Goal: Task Accomplishment & Management: Manage account settings

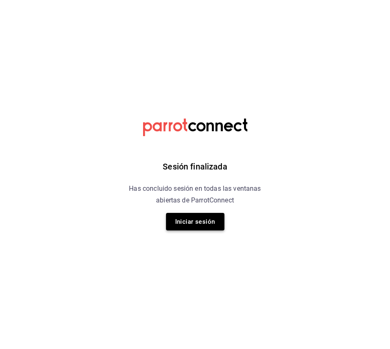
click at [185, 217] on button "Iniciar sesión" at bounding box center [195, 222] width 58 height 18
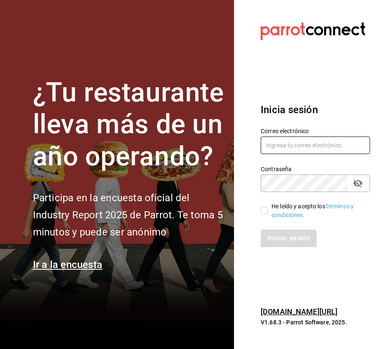
type input "quesavillas@cun.com"
click at [266, 210] on input "He leído y acepto los Términos y condiciones." at bounding box center [265, 211] width 8 height 8
checkbox input "true"
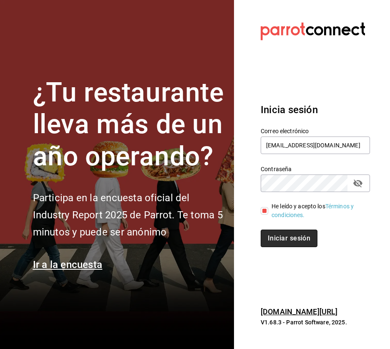
click at [276, 239] on button "Iniciar sesión" at bounding box center [289, 238] width 57 height 18
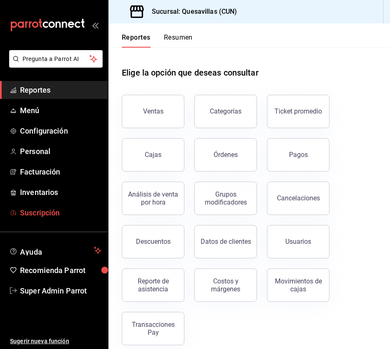
click at [44, 210] on span "Suscripción" at bounding box center [60, 212] width 81 height 11
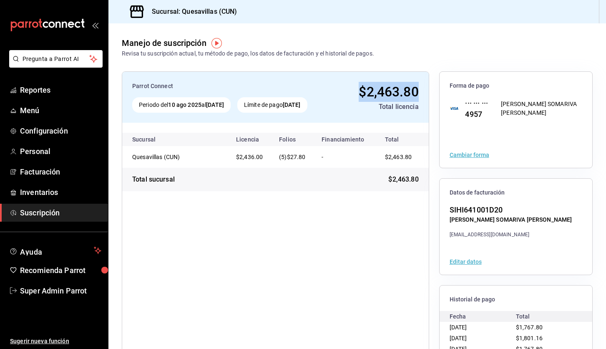
drag, startPoint x: 354, startPoint y: 89, endPoint x: 427, endPoint y: 91, distance: 72.2
click at [389, 91] on div "Parrot Connect Periodo del 10 ago 2025 al [DATE] Límite de pago [DATE] $2,463.8…" at bounding box center [357, 226] width 471 height 310
click at [389, 111] on div "[PERSON_NAME] SOMARIVA [PERSON_NAME]" at bounding box center [541, 109] width 81 height 18
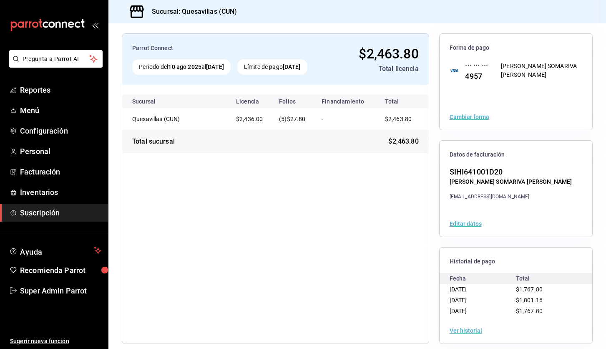
scroll to position [38, 0]
drag, startPoint x: 552, startPoint y: 311, endPoint x: 446, endPoint y: 290, distance: 108.4
click at [389, 290] on div "Fecha Total [DATE] $1,767.80 [DATE] $1,801.16 [DATE] $1,767.80" at bounding box center [515, 293] width 153 height 43
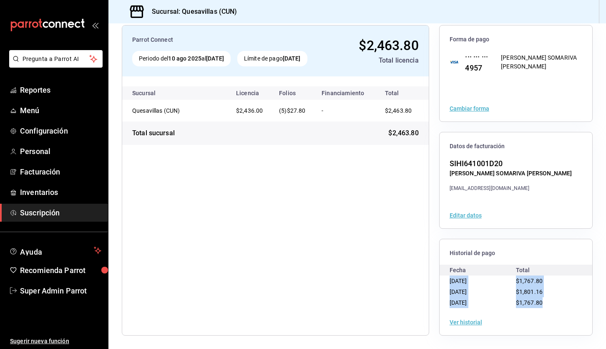
scroll to position [0, 0]
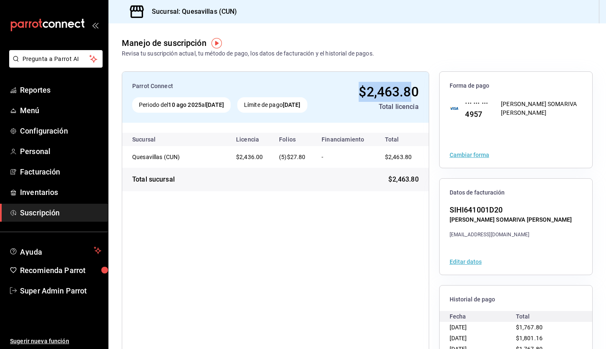
drag, startPoint x: 355, startPoint y: 86, endPoint x: 404, endPoint y: 96, distance: 50.2
click at [389, 96] on span "$2,463.80" at bounding box center [389, 92] width 60 height 16
click at [49, 190] on span "Inventarios" at bounding box center [60, 191] width 81 height 11
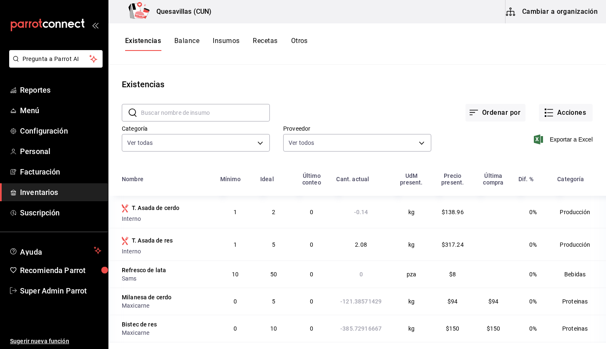
click at [225, 116] on input "text" at bounding box center [205, 112] width 129 height 17
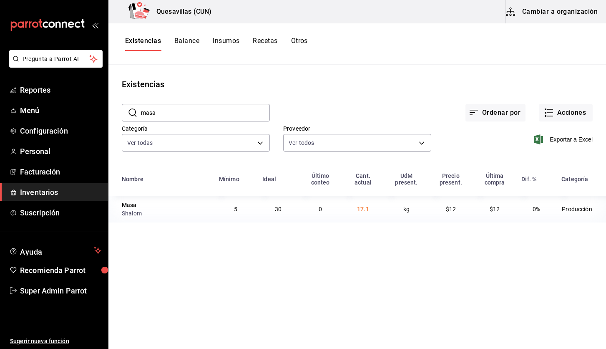
click at [389, 145] on div "Exportar a Excel" at bounding box center [511, 132] width 161 height 43
click at [389, 275] on main "Existencias ​ masa ​ Ordenar por Acciones Categoría Ver todas 747e0d3f-20b3-441…" at bounding box center [356, 204] width 497 height 278
click at [173, 118] on input "masa" at bounding box center [205, 112] width 129 height 17
type input "queso"
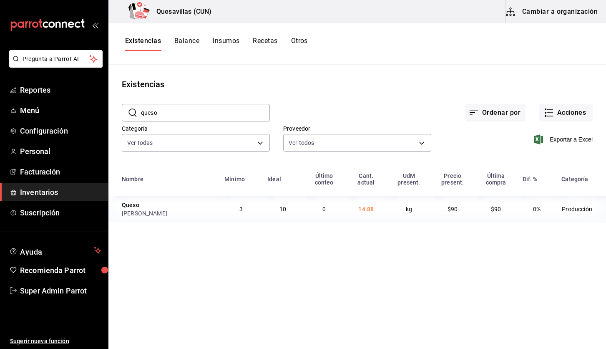
click at [389, 279] on main "Existencias ​ queso ​ Ordenar por Acciones Categoría Ver todas 747e0d3f-20b3-44…" at bounding box center [356, 204] width 497 height 278
click at [389, 73] on main "Existencias ​ queso ​ Ordenar por Acciones Categoría Ver todas 747e0d3f-20b3-44…" at bounding box center [356, 204] width 497 height 278
click at [48, 82] on link "Reportes" at bounding box center [54, 90] width 108 height 18
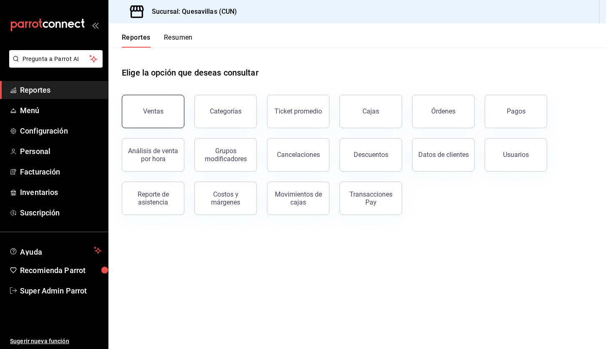
click at [163, 122] on button "Ventas" at bounding box center [153, 111] width 63 height 33
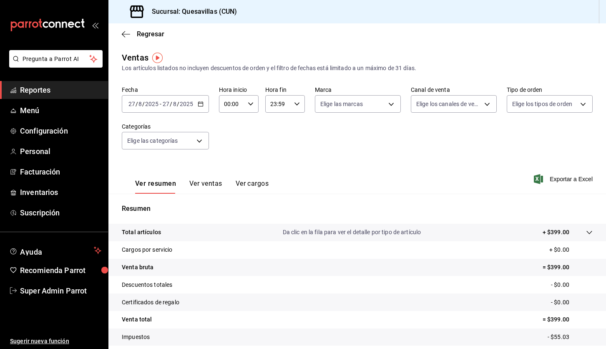
click at [215, 186] on button "Ver ventas" at bounding box center [205, 186] width 33 height 14
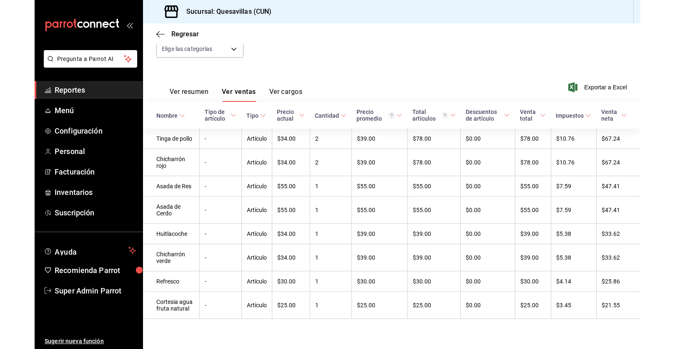
scroll to position [98, 0]
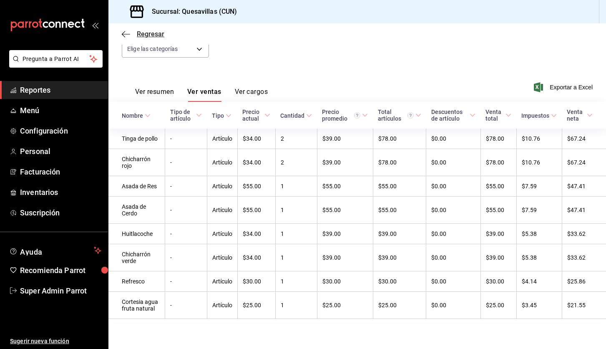
click at [122, 35] on icon "button" at bounding box center [126, 34] width 8 height 8
